Goal: Transaction & Acquisition: Purchase product/service

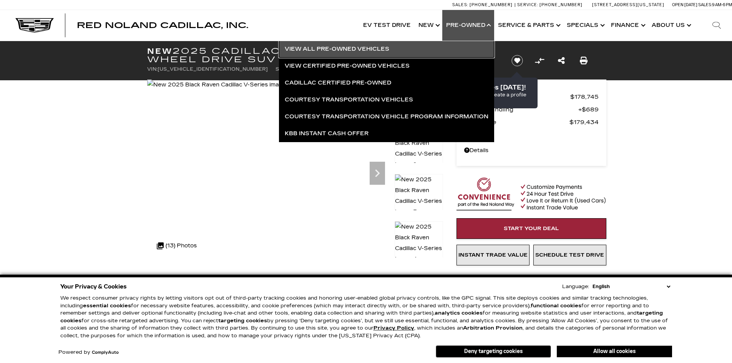
click at [338, 47] on link "View All Pre-Owned Vehicles" at bounding box center [386, 49] width 215 height 17
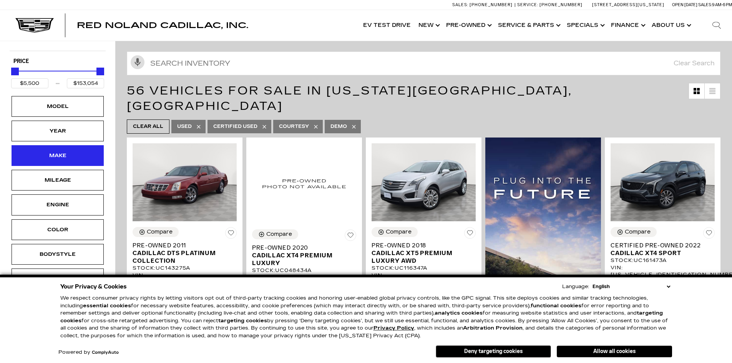
click at [52, 153] on div "Make" at bounding box center [57, 155] width 38 height 8
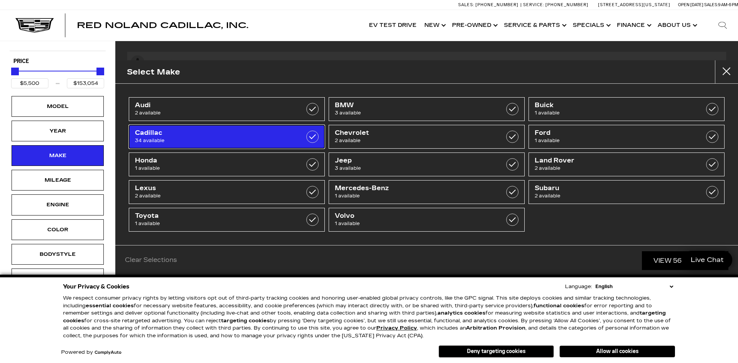
click at [201, 135] on span "Cadillac" at bounding box center [213, 133] width 156 height 8
type input "$14,500"
checkbox input "true"
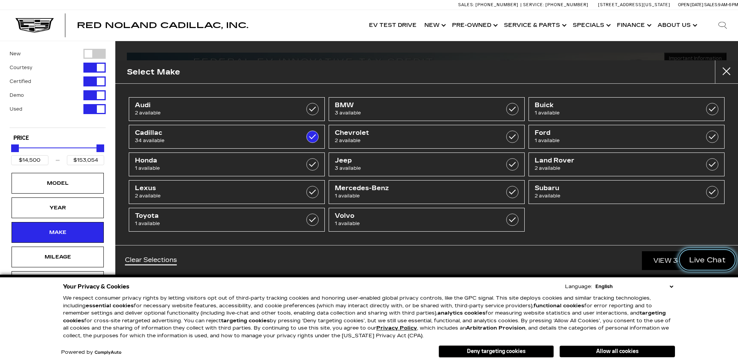
click at [689, 258] on span "Live Chat" at bounding box center [707, 260] width 45 height 10
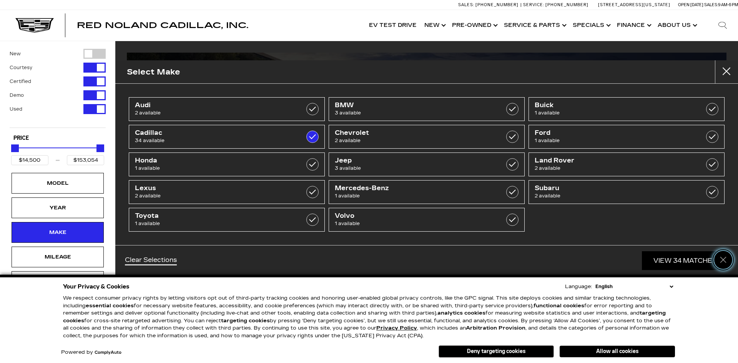
click at [725, 258] on icon "Close" at bounding box center [723, 260] width 9 height 9
click at [660, 260] on link "View 34 Matches" at bounding box center [685, 260] width 87 height 19
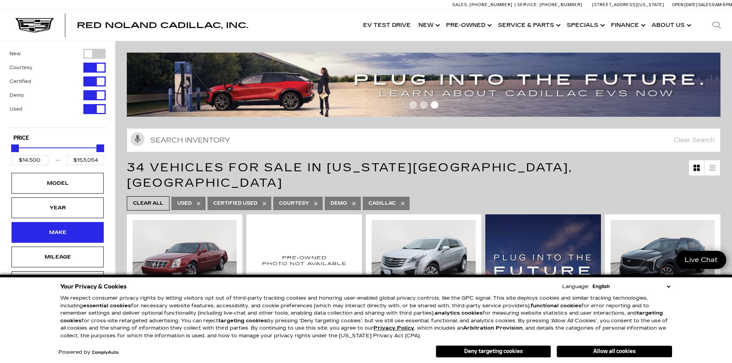
drag, startPoint x: 62, startPoint y: 257, endPoint x: 63, endPoint y: 233, distance: 23.5
click at [60, 256] on div "Mileage" at bounding box center [58, 257] width 92 height 21
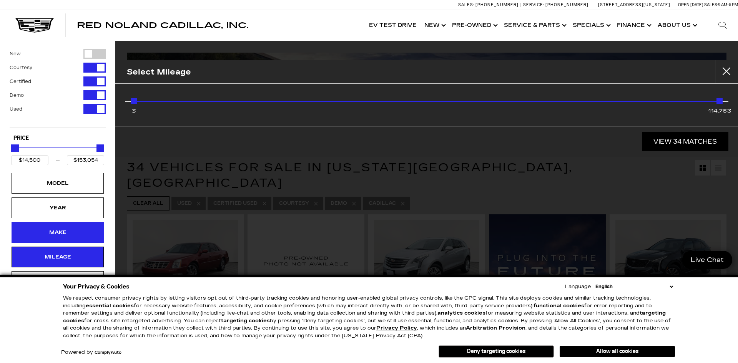
click at [64, 228] on div "Make" at bounding box center [58, 232] width 92 height 21
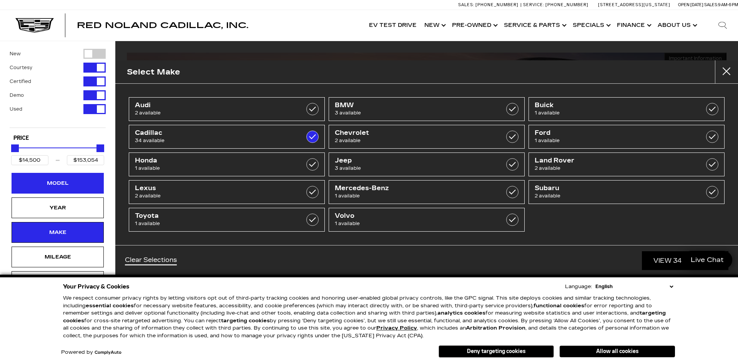
click at [67, 178] on div "Model" at bounding box center [58, 183] width 92 height 21
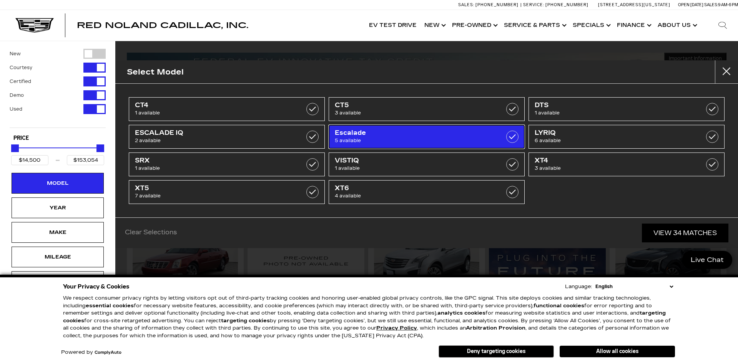
click at [383, 133] on span "Escalade" at bounding box center [413, 133] width 156 height 8
type input "$65,189"
type input "$92,689"
checkbox input "true"
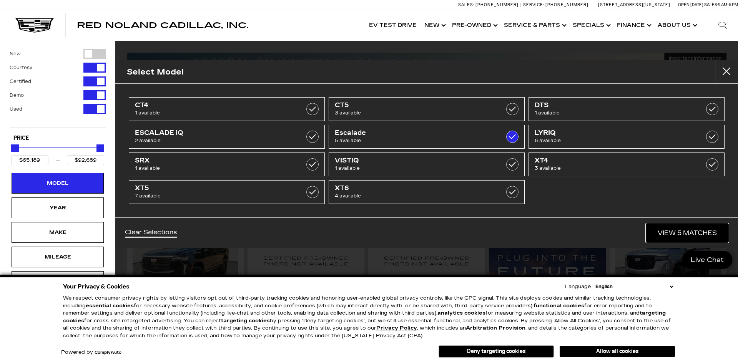
click at [668, 232] on link "View 5 Matches" at bounding box center [687, 233] width 82 height 19
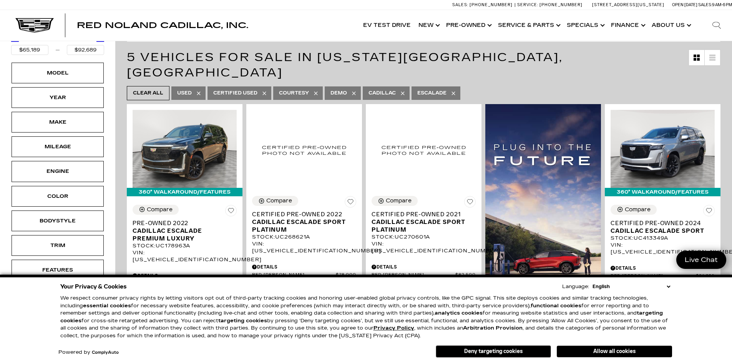
scroll to position [154, 0]
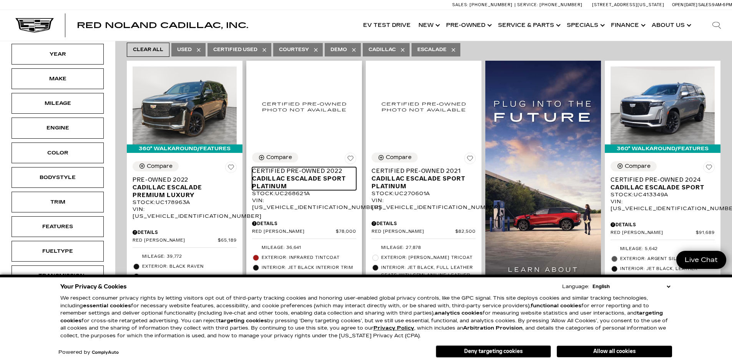
click at [298, 167] on span "Certified Pre-Owned 2022" at bounding box center [301, 171] width 98 height 8
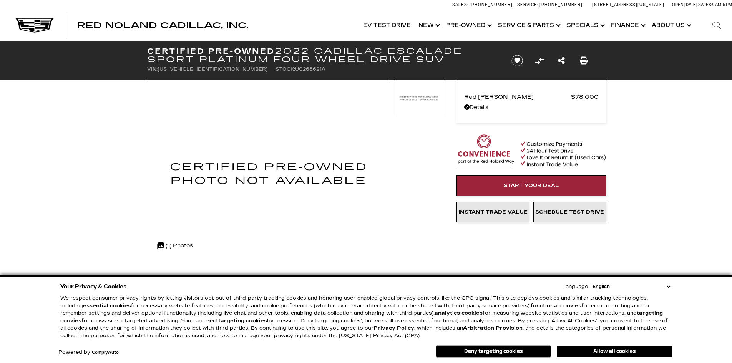
click at [589, 355] on button "Allow all cookies" at bounding box center [614, 352] width 115 height 12
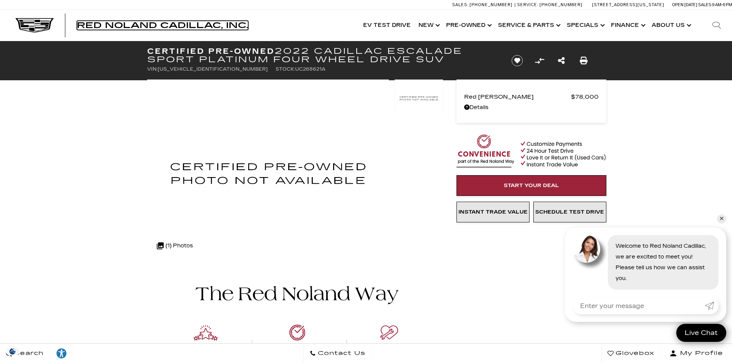
click at [127, 25] on span "Red Noland Cadillac, Inc." at bounding box center [162, 25] width 171 height 9
